Goal: Find contact information: Find contact information

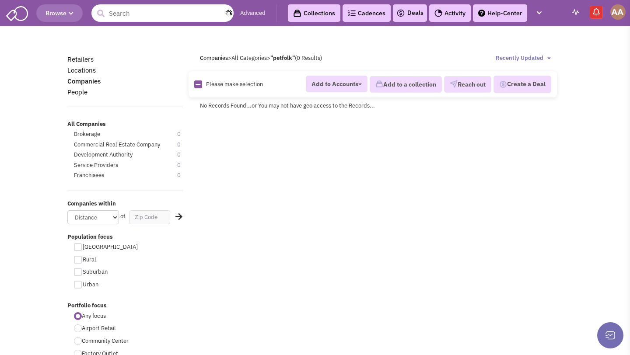
click at [189, 17] on input "text" at bounding box center [162, 13] width 142 height 18
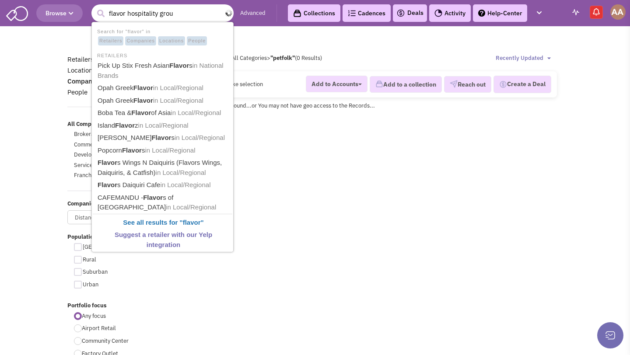
type input "flavor hospitality group"
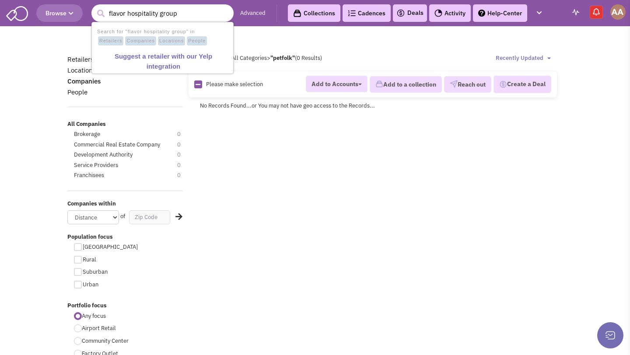
drag, startPoint x: 193, startPoint y: 18, endPoint x: 84, endPoint y: 15, distance: 109.0
click at [84, 15] on header "Browse 1 result is available, use up and down arrow keys to navigate. flavor ho…" at bounding box center [315, 13] width 630 height 26
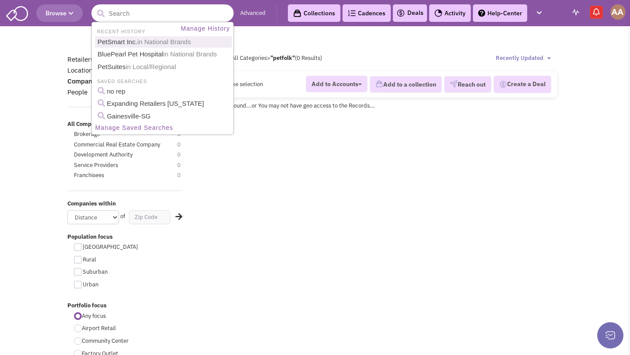
type input "h"
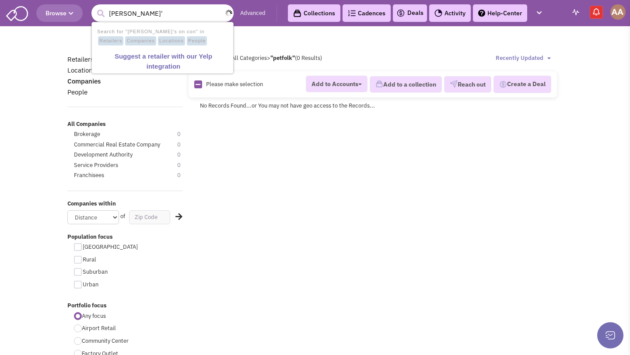
type input "gina's"
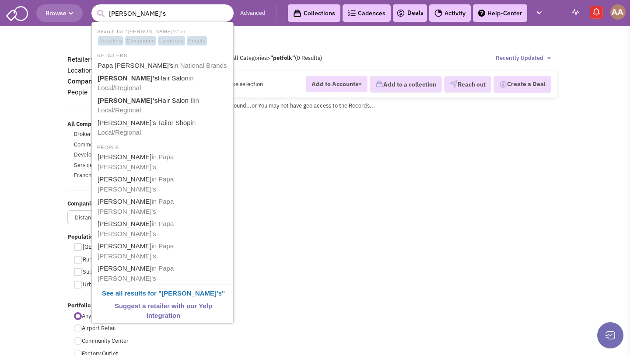
drag, startPoint x: 137, startPoint y: 19, endPoint x: 102, endPoint y: 13, distance: 35.1
click at [102, 13] on form "11 results are available, use up and down arrow keys to navigate. gina's" at bounding box center [162, 13] width 142 height 18
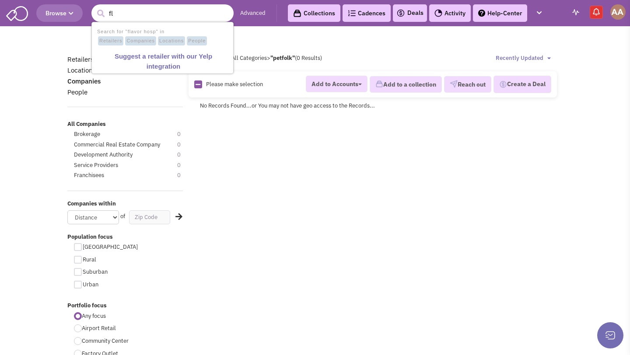
type input "f"
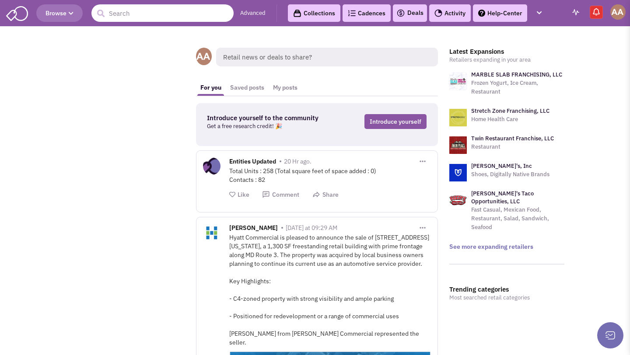
click at [172, 15] on input "text" at bounding box center [162, 13] width 142 height 18
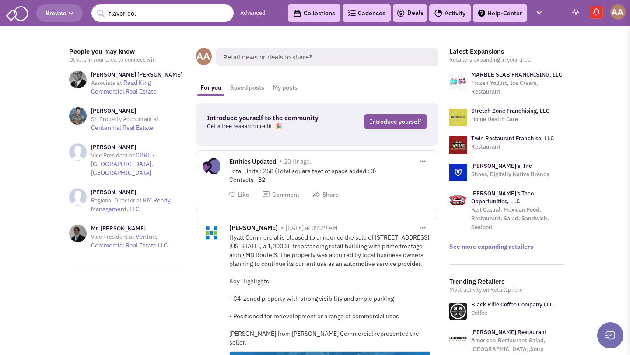
click at [158, 16] on input "flavor co." at bounding box center [162, 13] width 142 height 18
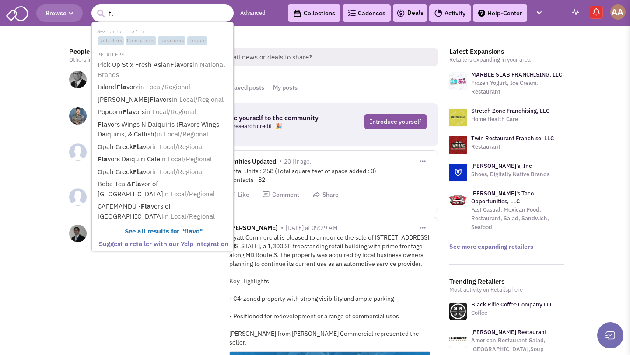
type input "f"
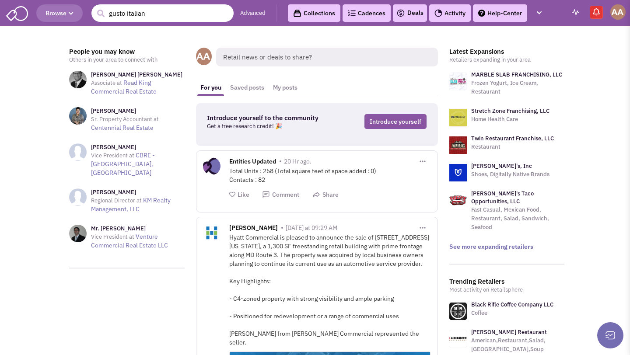
type input "gusto italian"
click at [108, 16] on input "text" at bounding box center [162, 13] width 142 height 18
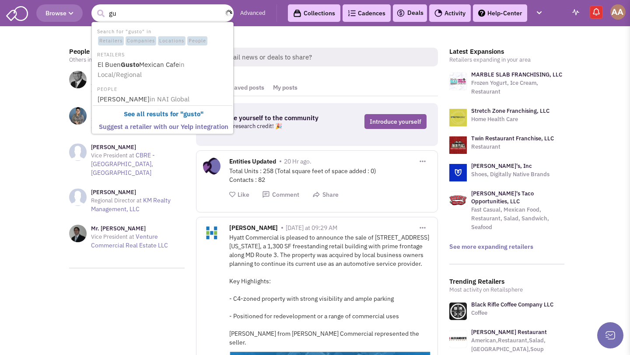
type input "g"
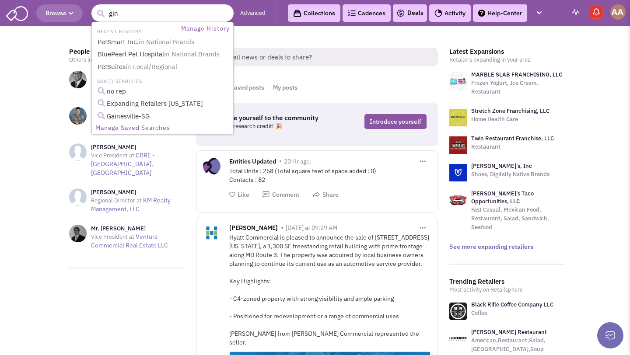
type input "[PERSON_NAME]"
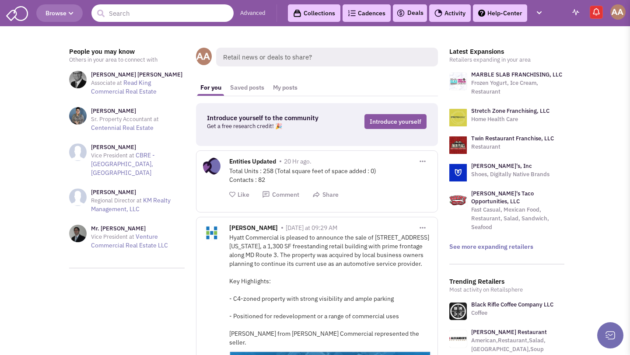
click at [177, 10] on input "text" at bounding box center [162, 13] width 142 height 18
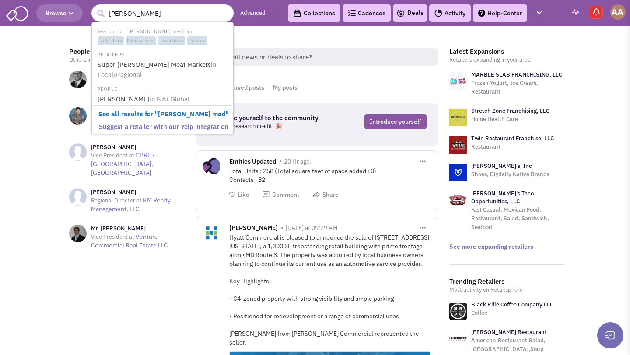
type input "garcia mediter"
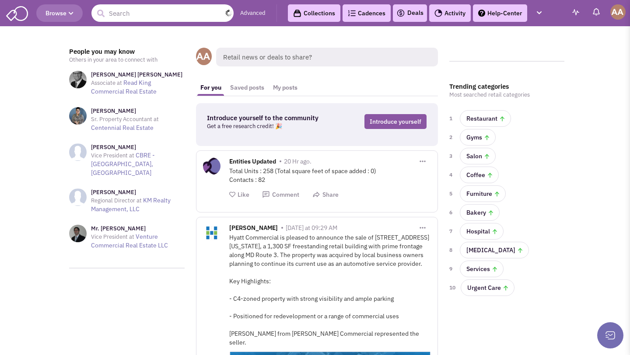
click at [180, 14] on input "text" at bounding box center [162, 13] width 142 height 18
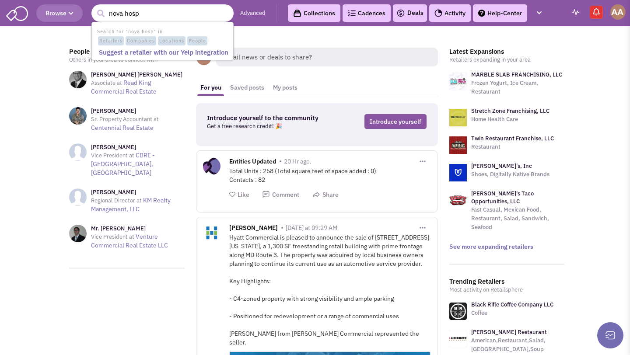
drag, startPoint x: 175, startPoint y: 17, endPoint x: 123, endPoint y: 17, distance: 52.1
click at [123, 17] on input "nova hosp" at bounding box center [162, 13] width 142 height 18
type input "nova"
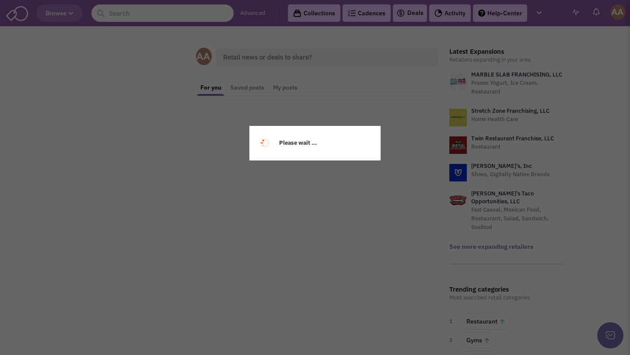
click at [182, 9] on div "Please wait ..." at bounding box center [315, 177] width 630 height 355
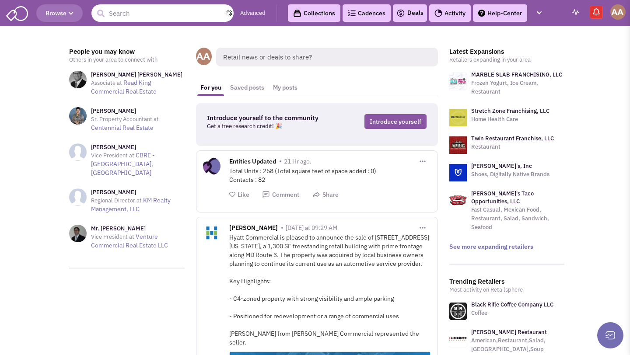
click at [182, 9] on input "text" at bounding box center [162, 13] width 142 height 18
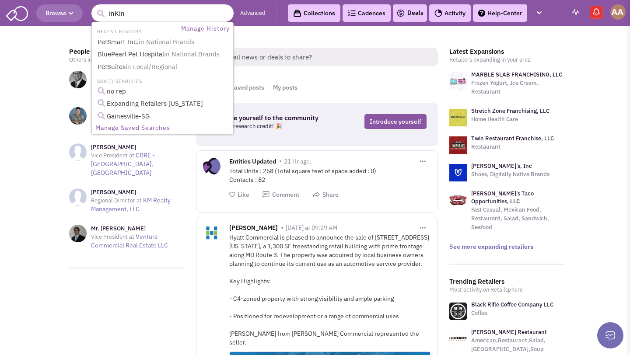
type input "inKind"
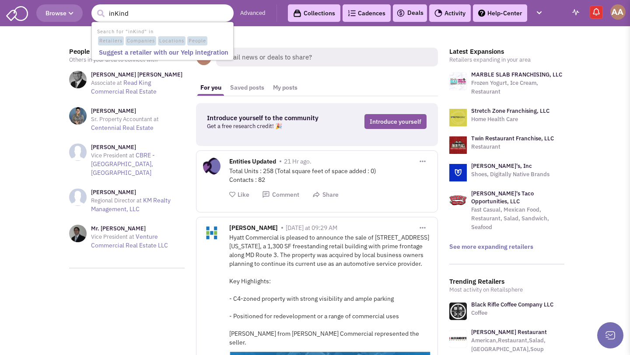
drag, startPoint x: 173, startPoint y: 17, endPoint x: 73, endPoint y: 7, distance: 101.1
click at [73, 7] on header "Browse 1 result is available, use up and down arrow keys to navigate. inKind Ad…" at bounding box center [315, 13] width 630 height 26
type input "R"
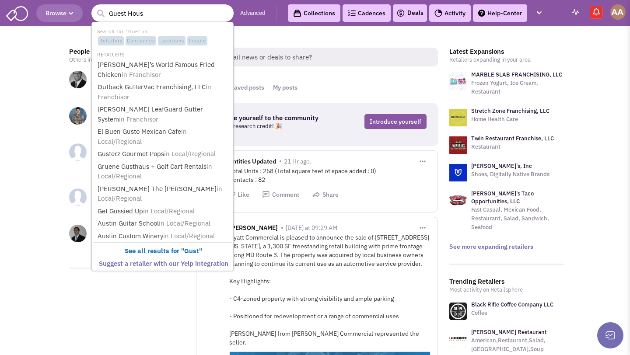
type input "Guest House"
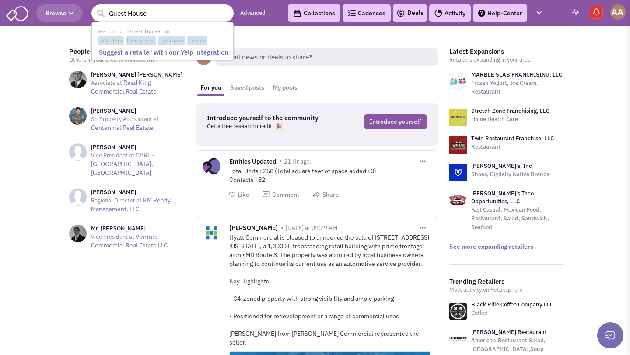
drag, startPoint x: 159, startPoint y: 14, endPoint x: 100, endPoint y: 13, distance: 59.1
click at [100, 13] on form "1 result is available, use up and down arrow keys to navigate. Guest House" at bounding box center [162, 13] width 142 height 18
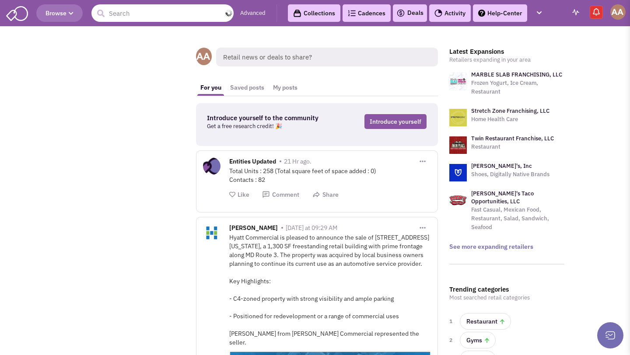
click at [166, 16] on input "text" at bounding box center [162, 13] width 142 height 18
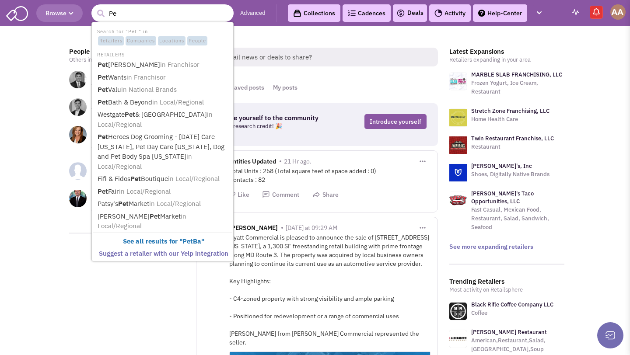
type input "P"
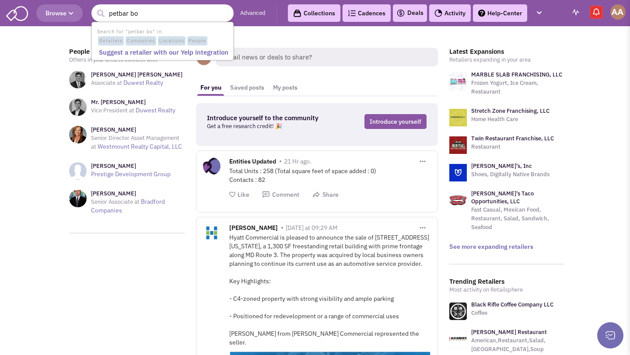
type input "petbar bo"
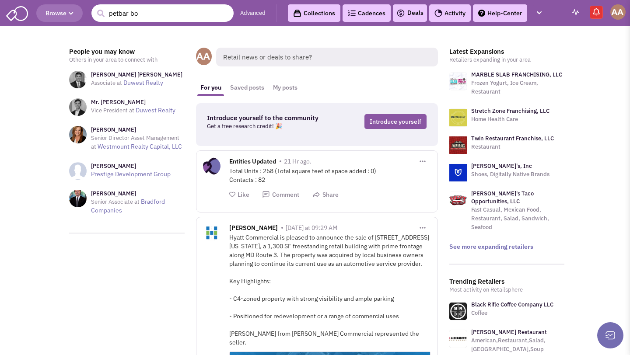
drag, startPoint x: 81, startPoint y: 11, endPoint x: 0, endPoint y: -5, distance: 83.1
type input "three dog"
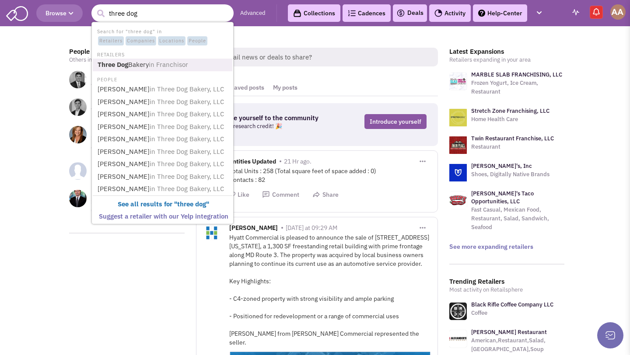
click at [143, 63] on link "Three Dog Bakery in Franchisor" at bounding box center [163, 65] width 137 height 12
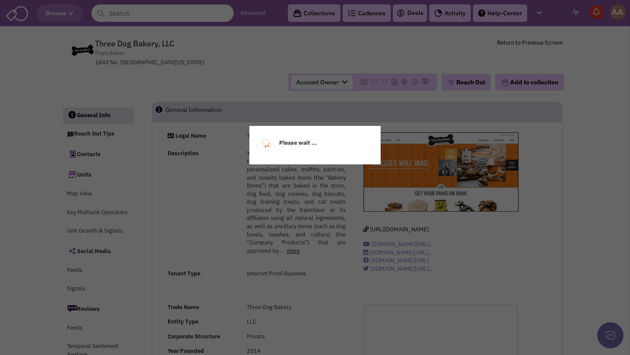
select select
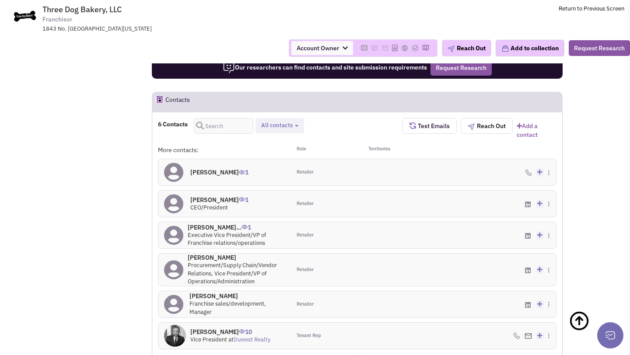
scroll to position [608, 0]
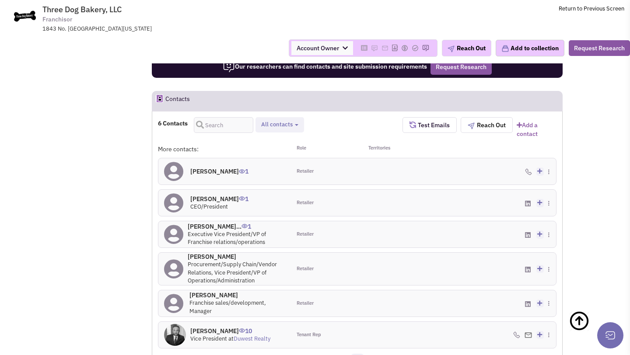
click at [226, 223] on h4 "[PERSON_NAME]... 1" at bounding box center [237, 227] width 98 height 8
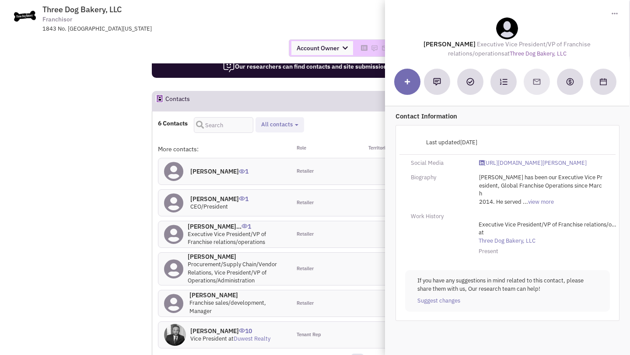
click at [310, 117] on div "6 Contacts Retailer contacts Tenant representatives All contacts Select all Ret…" at bounding box center [280, 127] width 245 height 21
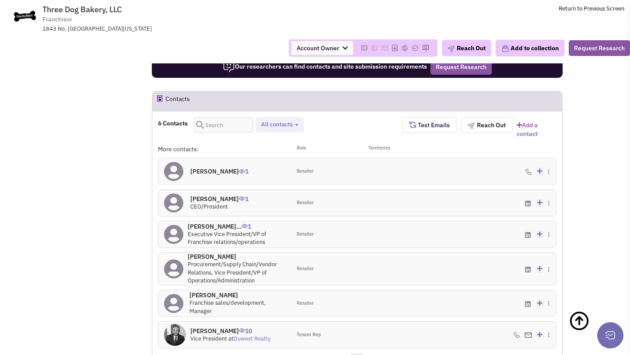
click at [211, 291] on h4 "[PERSON_NAME] 0" at bounding box center [237, 295] width 96 height 8
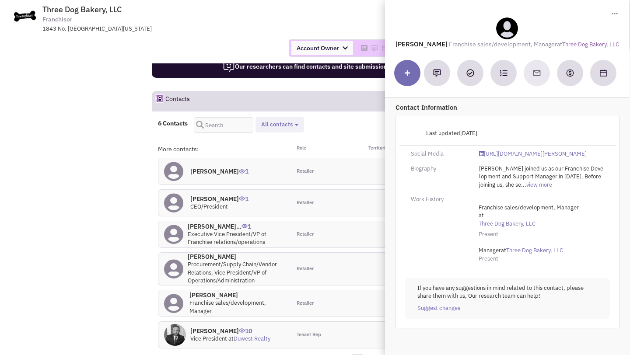
click at [212, 261] on span "Procurement/Supply Chain/Vendor Relations, Vice President/VP of Operations/Admi…" at bounding box center [232, 273] width 89 height 24
click at [211, 195] on h4 "[PERSON_NAME] 1" at bounding box center [219, 199] width 58 height 8
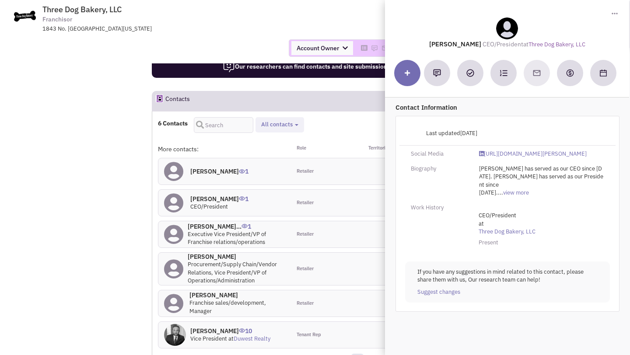
click at [209, 253] on h4 "[PERSON_NAME] 0" at bounding box center [237, 257] width 98 height 8
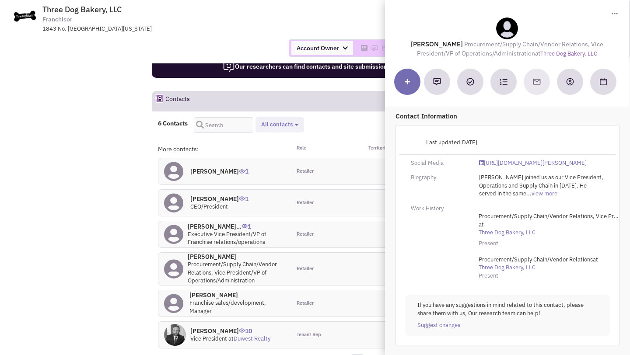
click at [210, 168] on h4 "[PERSON_NAME] 1" at bounding box center [219, 172] width 58 height 8
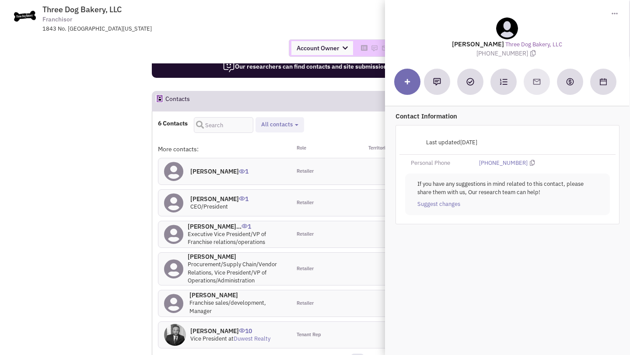
click at [210, 327] on h4 "[PERSON_NAME] 10" at bounding box center [230, 331] width 80 height 8
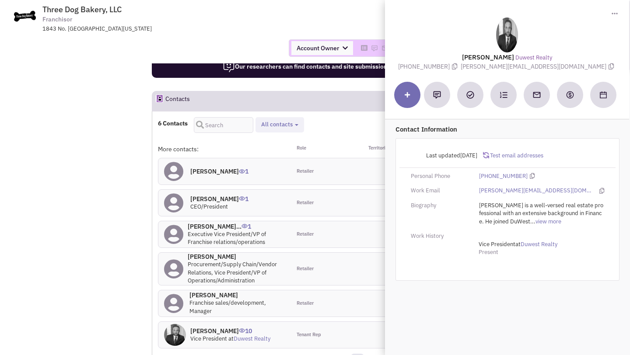
click at [225, 223] on h4 "[PERSON_NAME]... 1" at bounding box center [237, 227] width 98 height 8
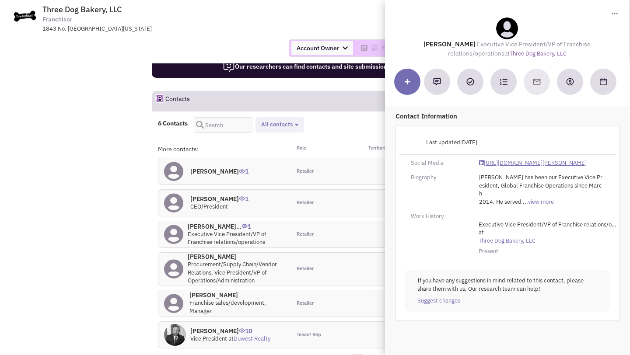
click at [525, 159] on link "[URL][DOMAIN_NAME][PERSON_NAME]" at bounding box center [533, 163] width 108 height 8
drag, startPoint x: 422, startPoint y: 44, endPoint x: 488, endPoint y: 44, distance: 66.1
click at [476, 44] on lable "[PERSON_NAME]" at bounding box center [450, 44] width 52 height 8
copy lable "[PERSON_NAME]"
click at [282, 36] on div "Account Owner Account Owner [PERSON_NAME] [PERSON_NAME] [PERSON_NAME] [PERSON_N…" at bounding box center [314, 48] width 641 height 31
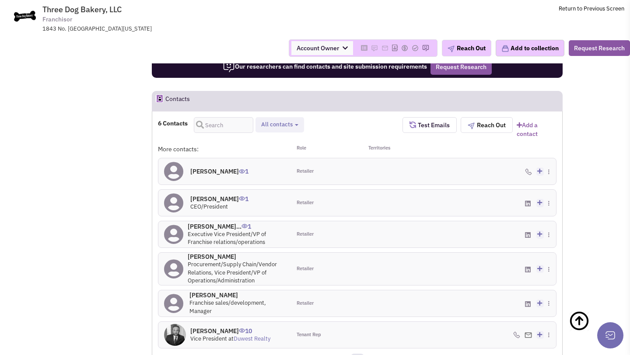
click at [215, 291] on h4 "[PERSON_NAME] 0" at bounding box center [237, 295] width 96 height 8
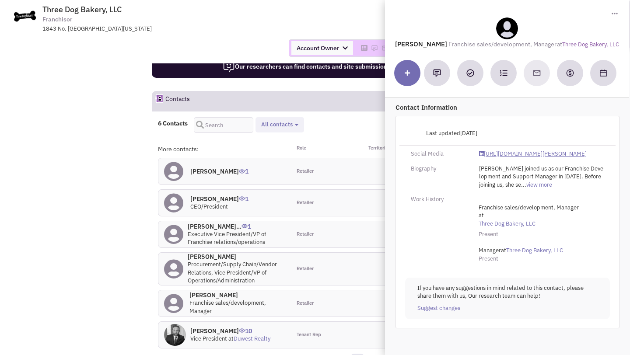
click at [501, 155] on link "[URL][DOMAIN_NAME][PERSON_NAME]" at bounding box center [533, 154] width 108 height 8
click at [226, 57] on div "Account Owner Account Owner [PERSON_NAME] [PERSON_NAME] [PERSON_NAME] [PERSON_N…" at bounding box center [314, 48] width 641 height 31
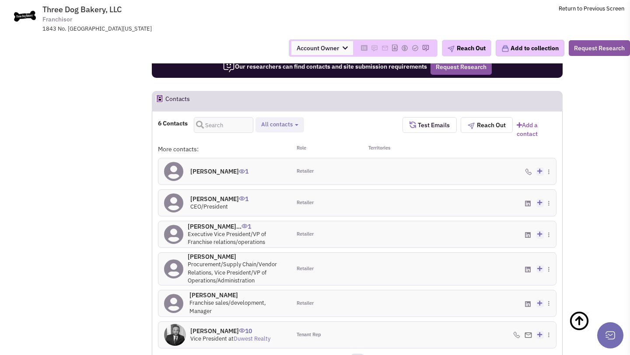
click at [216, 195] on h4 "[PERSON_NAME] 1" at bounding box center [219, 199] width 58 height 8
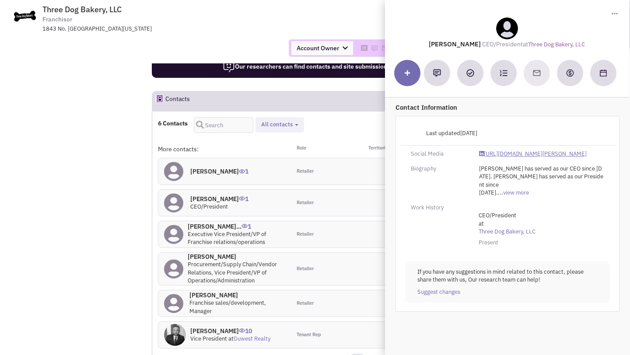
click at [502, 151] on link "[URL][DOMAIN_NAME][PERSON_NAME]" at bounding box center [533, 154] width 108 height 8
click at [168, 158] on span at bounding box center [175, 171] width 22 height 26
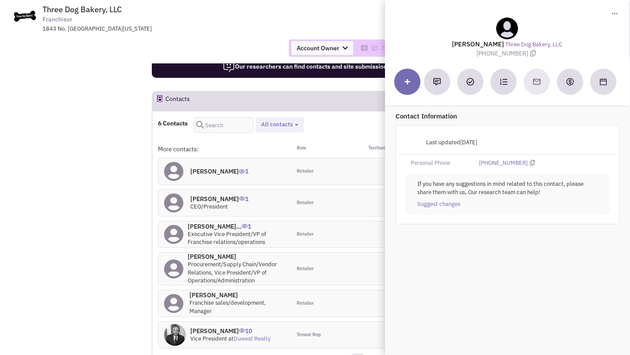
click at [209, 253] on h4 "[PERSON_NAME] 0" at bounding box center [237, 257] width 98 height 8
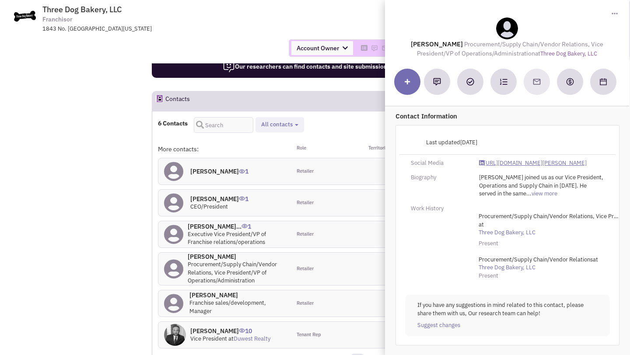
click at [490, 163] on link "[URL][DOMAIN_NAME][PERSON_NAME]" at bounding box center [533, 163] width 108 height 8
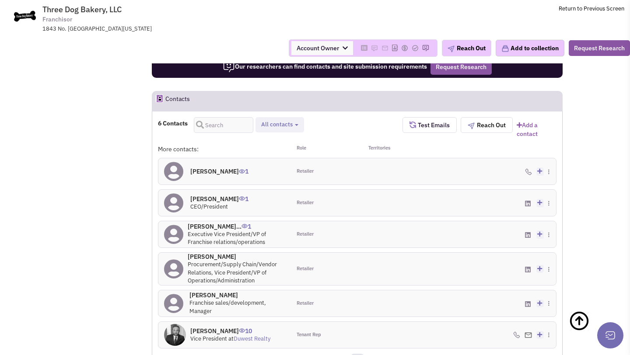
click at [205, 168] on h4 "[PERSON_NAME] 1" at bounding box center [219, 172] width 58 height 8
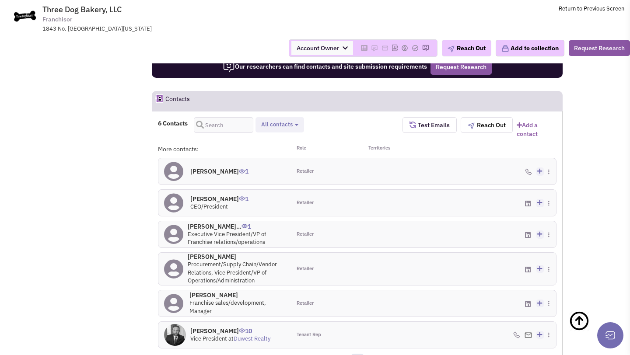
click at [213, 327] on h4 "[PERSON_NAME] 10" at bounding box center [230, 331] width 80 height 8
